Goal: Information Seeking & Learning: Learn about a topic

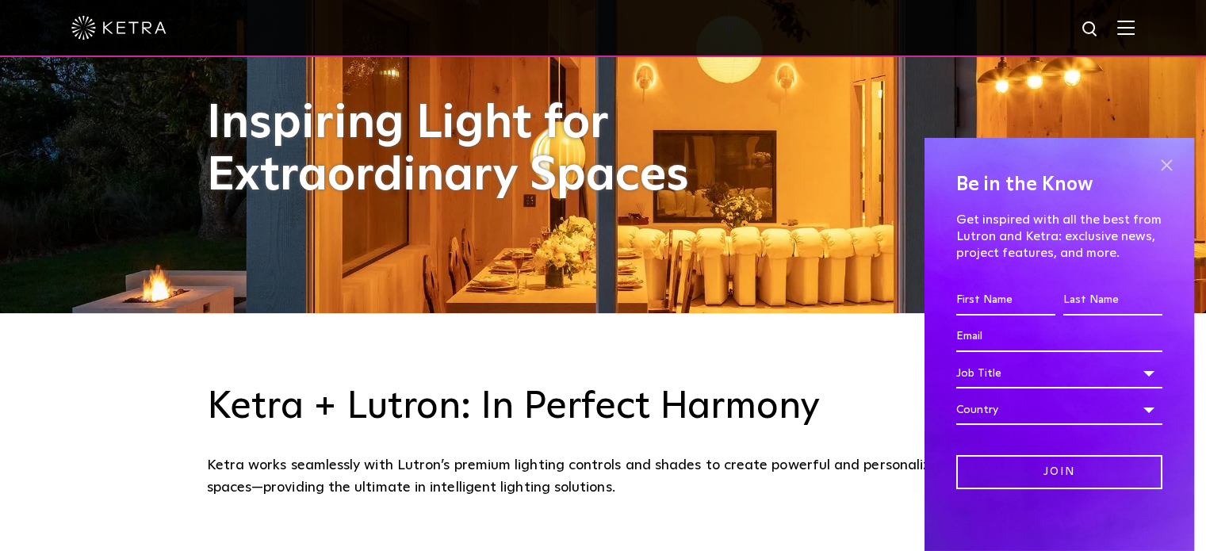
click at [1157, 171] on span at bounding box center [1166, 166] width 24 height 24
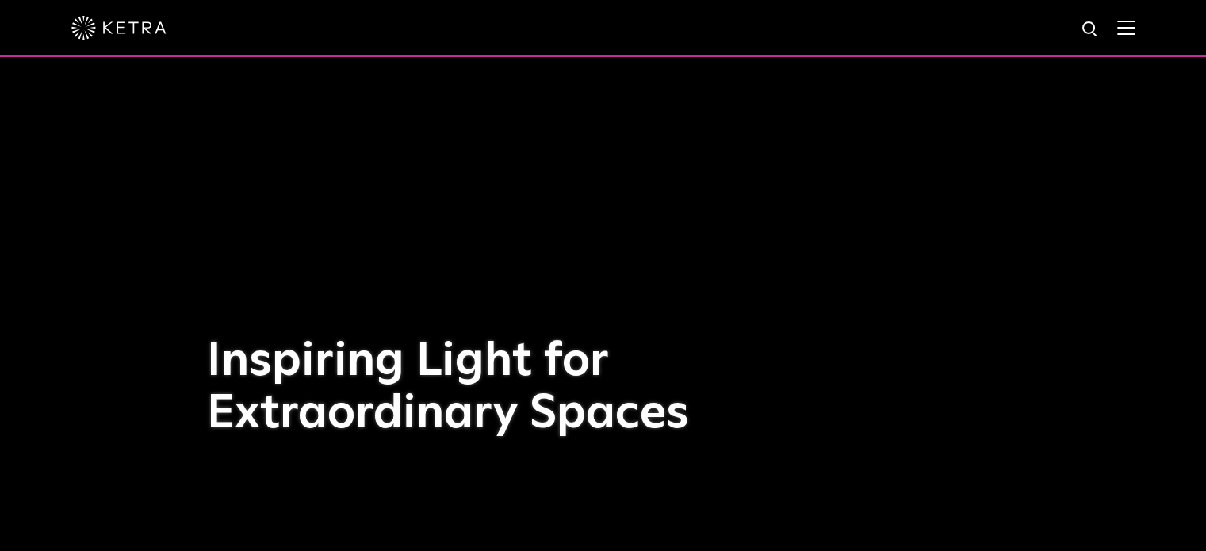
click at [1147, 28] on div at bounding box center [603, 28] width 1206 height 57
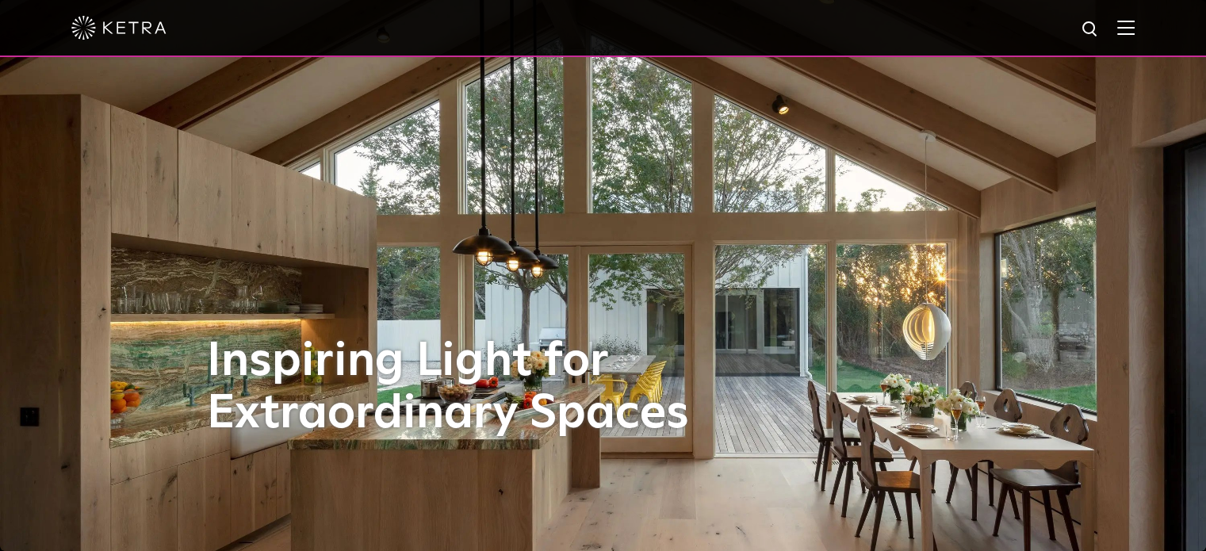
click at [1147, 28] on div at bounding box center [603, 28] width 1206 height 57
click at [1135, 32] on img at bounding box center [1125, 27] width 17 height 15
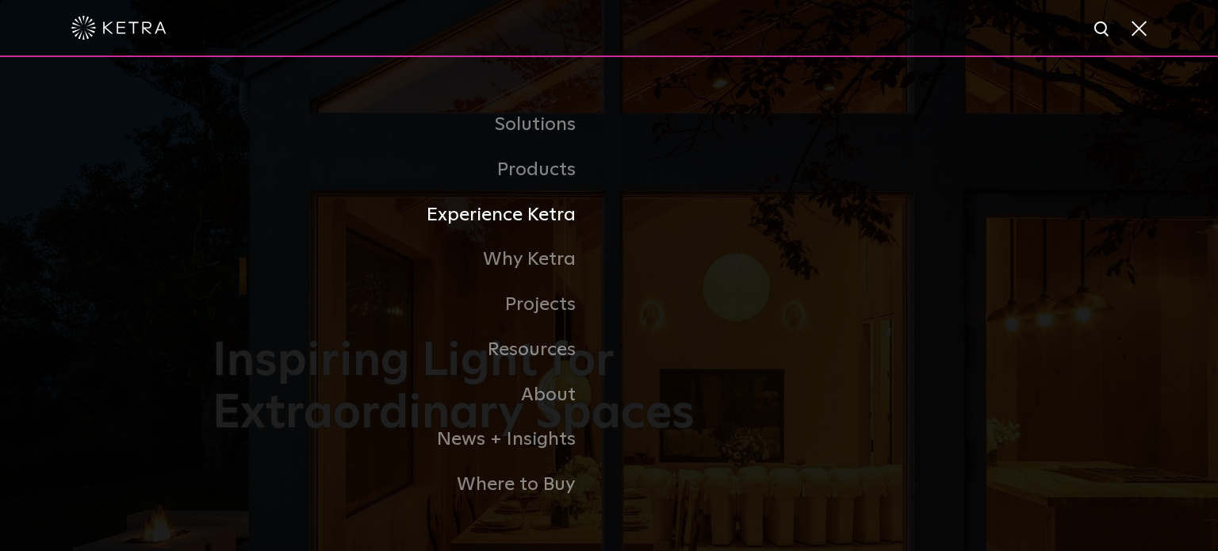
click at [546, 223] on link "Experience Ketra" at bounding box center [411, 215] width 396 height 45
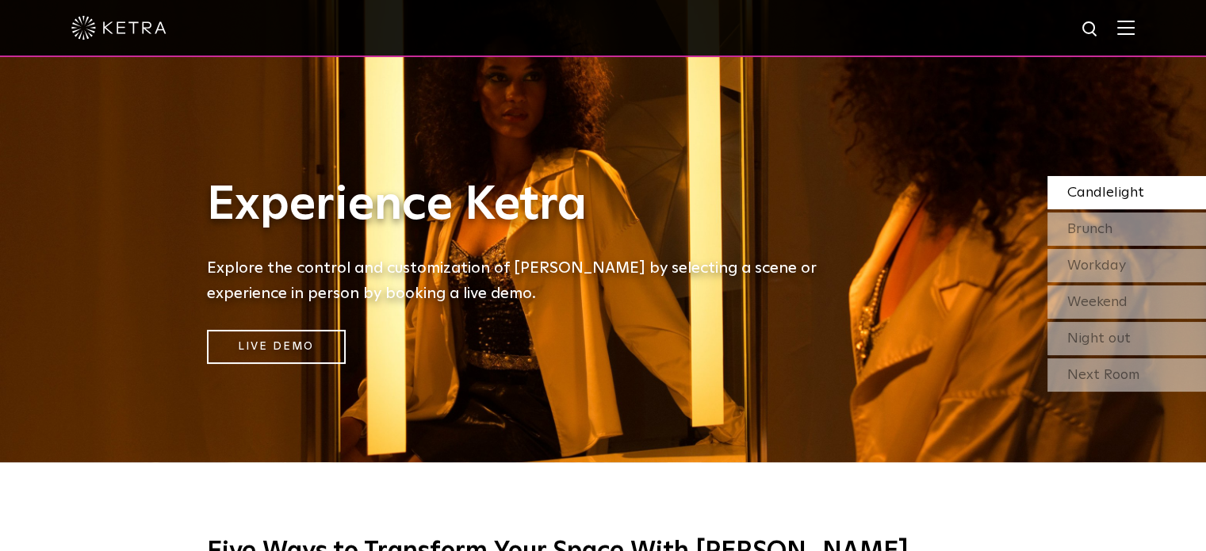
scroll to position [159, 0]
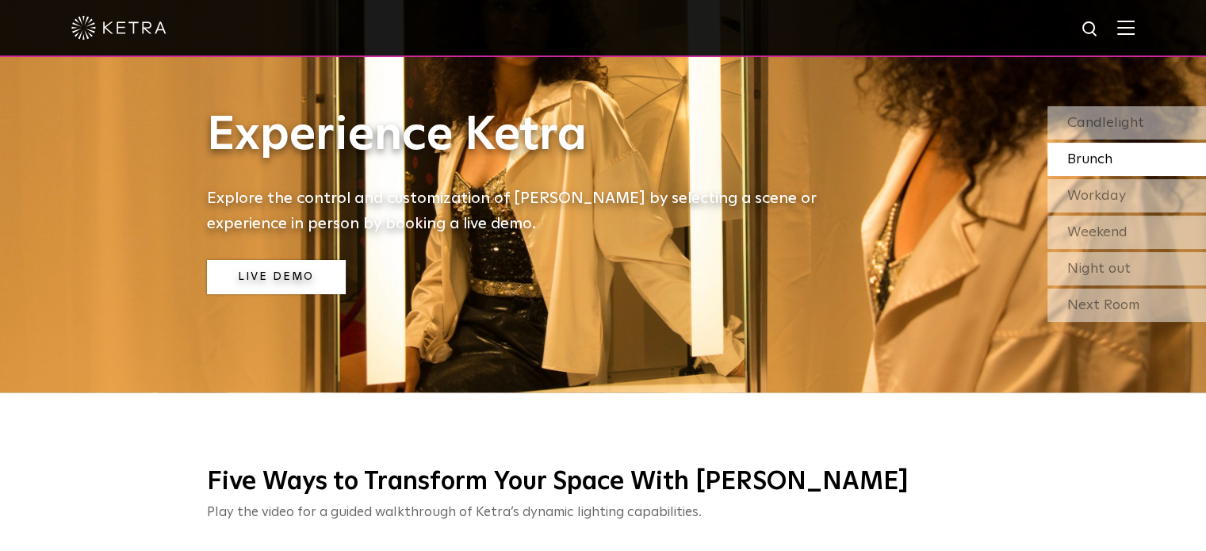
click at [301, 278] on link "Live Demo" at bounding box center [276, 277] width 139 height 34
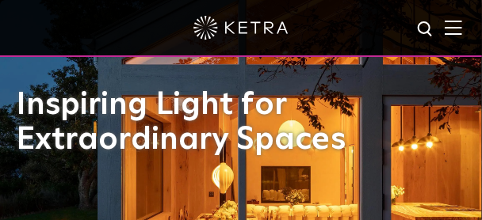
drag, startPoint x: 1188, startPoint y: 1, endPoint x: 301, endPoint y: 44, distance: 888.3
click at [301, 44] on div at bounding box center [241, 28] width 411 height 56
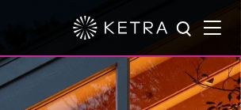
drag, startPoint x: 477, startPoint y: 0, endPoint x: 181, endPoint y: 43, distance: 299.6
click at [181, 43] on div at bounding box center [121, 28] width 170 height 56
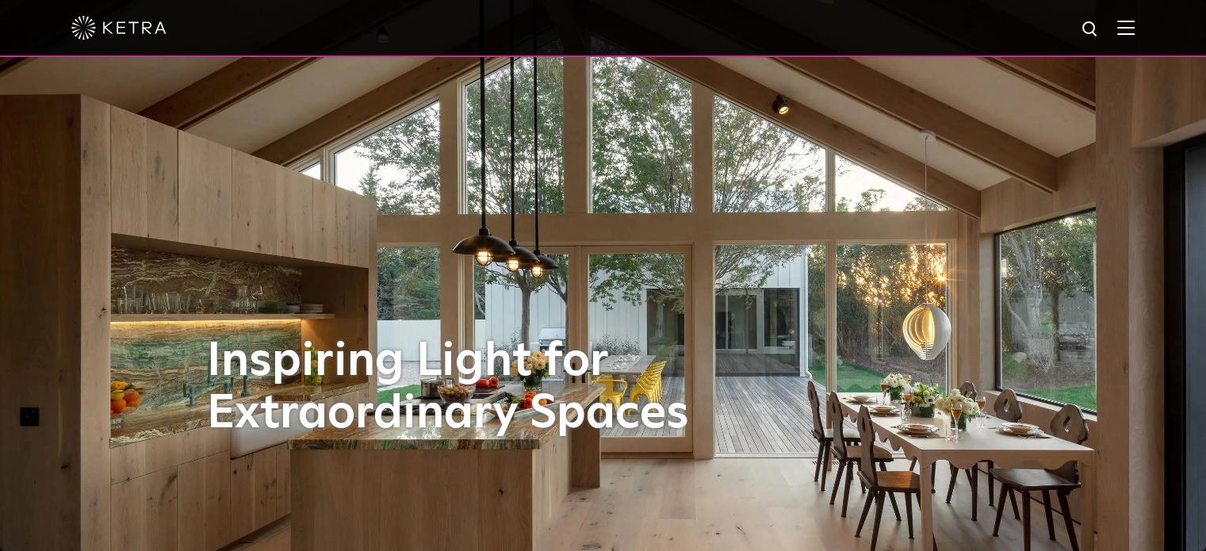
drag, startPoint x: 52, startPoint y: 2, endPoint x: 723, endPoint y: 204, distance: 701.4
click at [723, 204] on div "Inspiring Light for Extraordinary Spaces" at bounding box center [603, 275] width 793 height 551
click at [138, 22] on img at bounding box center [118, 28] width 95 height 24
